Goal: Task Accomplishment & Management: Use online tool/utility

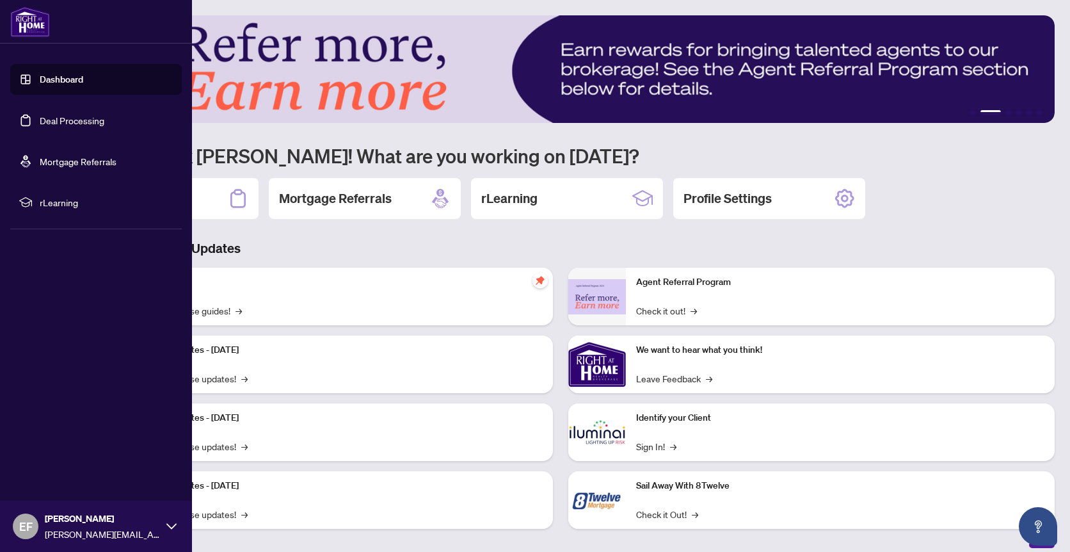
click at [54, 122] on link "Deal Processing" at bounding box center [72, 121] width 65 height 12
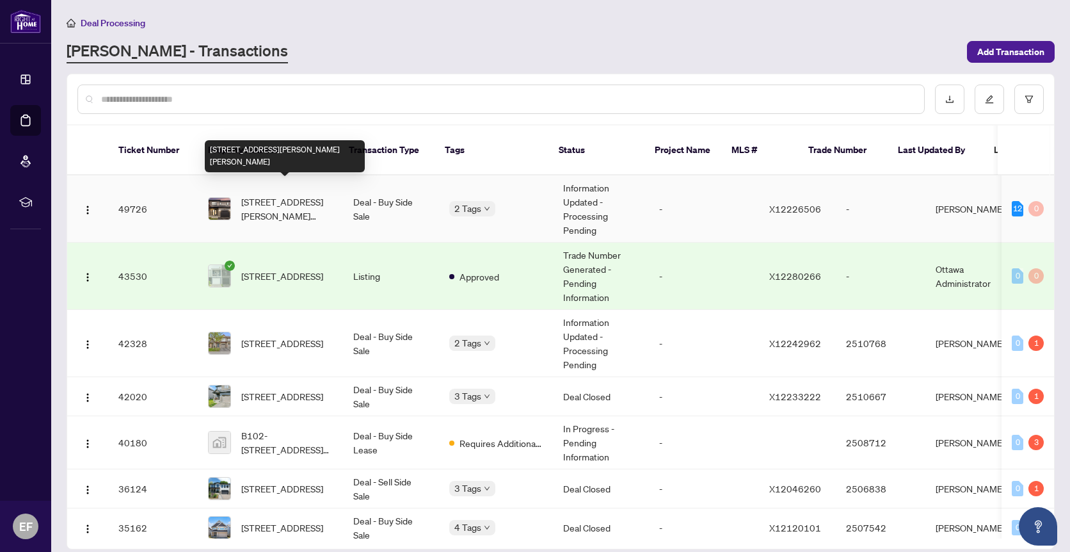
click at [267, 195] on span "[STREET_ADDRESS][PERSON_NAME][PERSON_NAME]" at bounding box center [287, 209] width 92 height 28
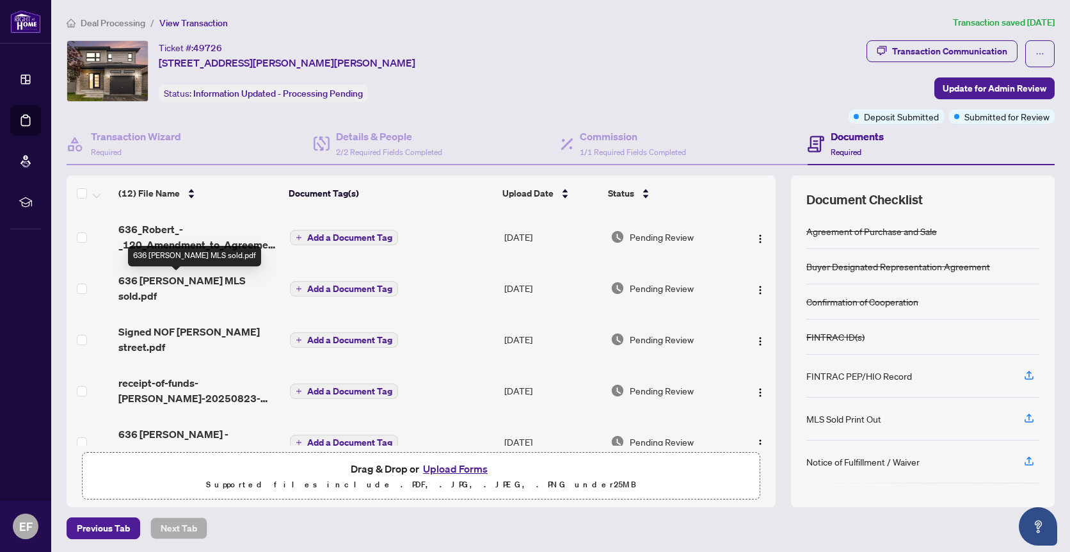
click at [223, 283] on span "636 [PERSON_NAME] MLS sold.pdf" at bounding box center [198, 288] width 161 height 31
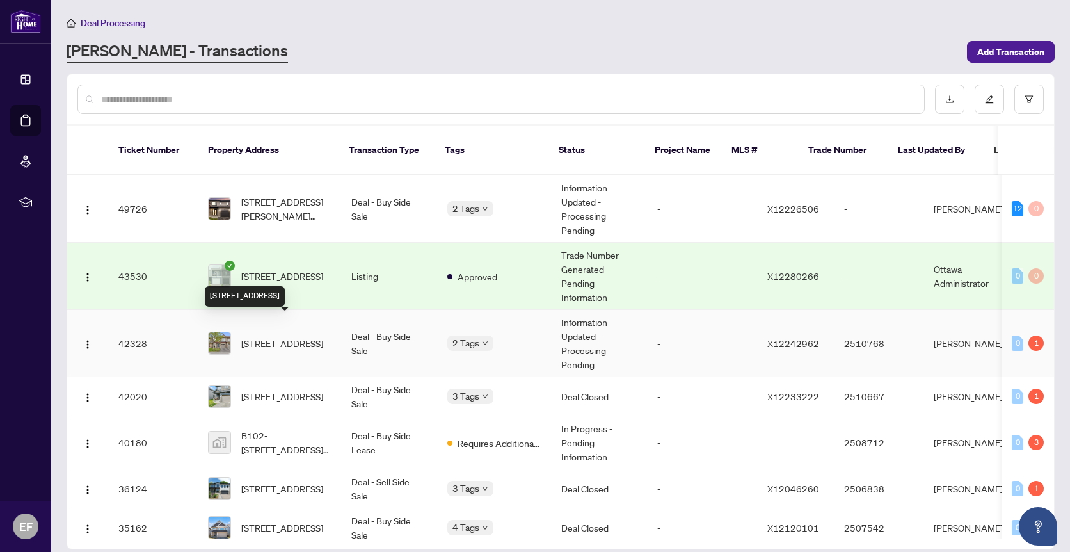
click at [301, 336] on span "[STREET_ADDRESS]" at bounding box center [282, 343] width 82 height 14
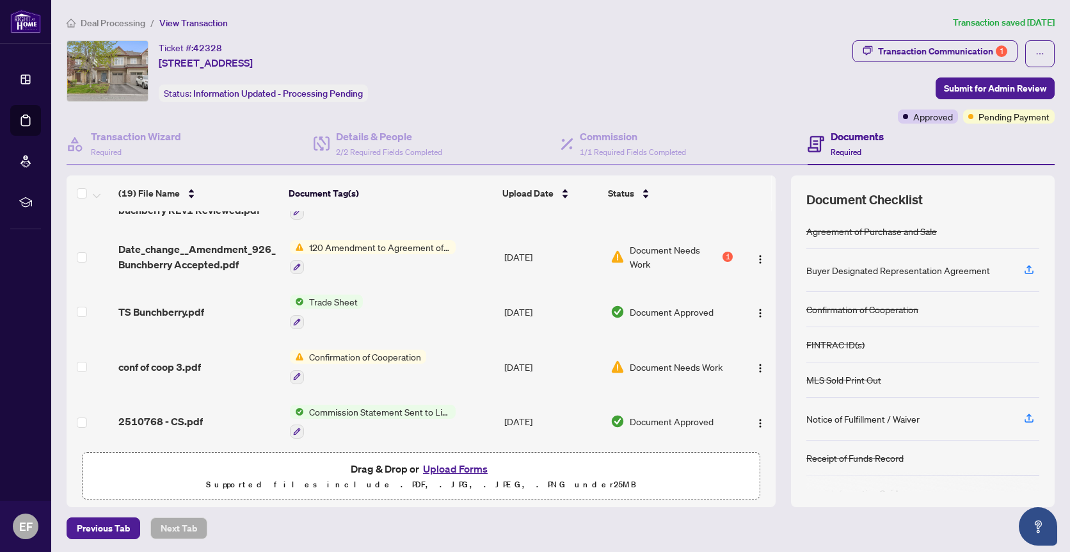
scroll to position [93, 0]
click at [190, 303] on span "TS Bunchberry.pdf" at bounding box center [161, 309] width 86 height 15
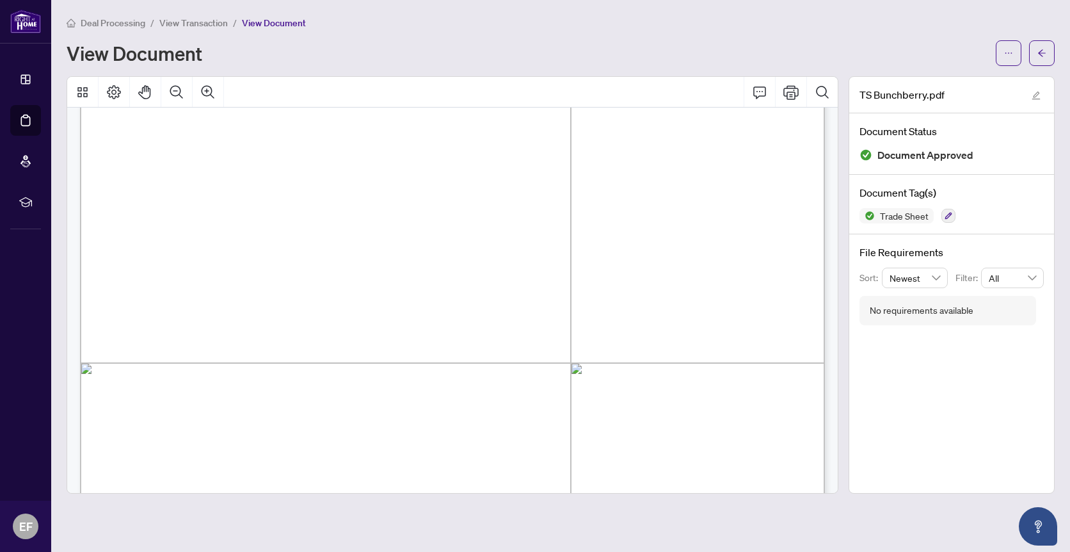
scroll to position [252, 0]
